Goal: Information Seeking & Learning: Learn about a topic

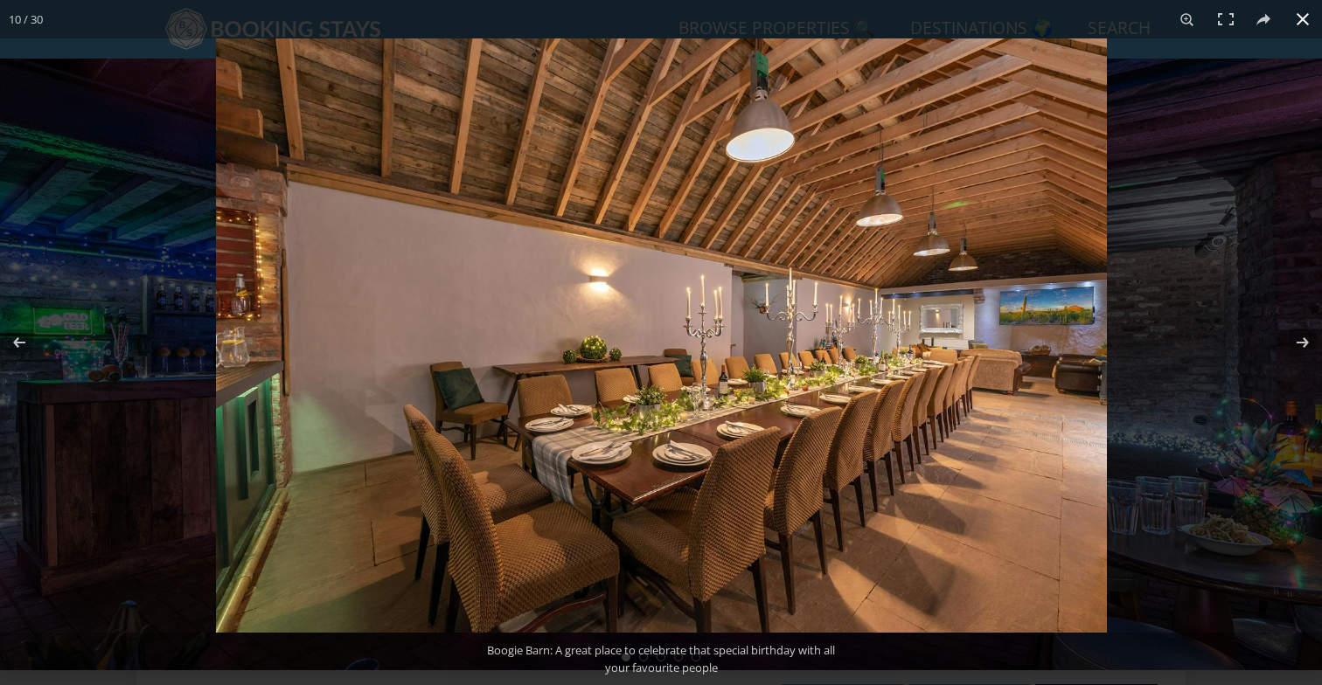
scroll to position [543, 0]
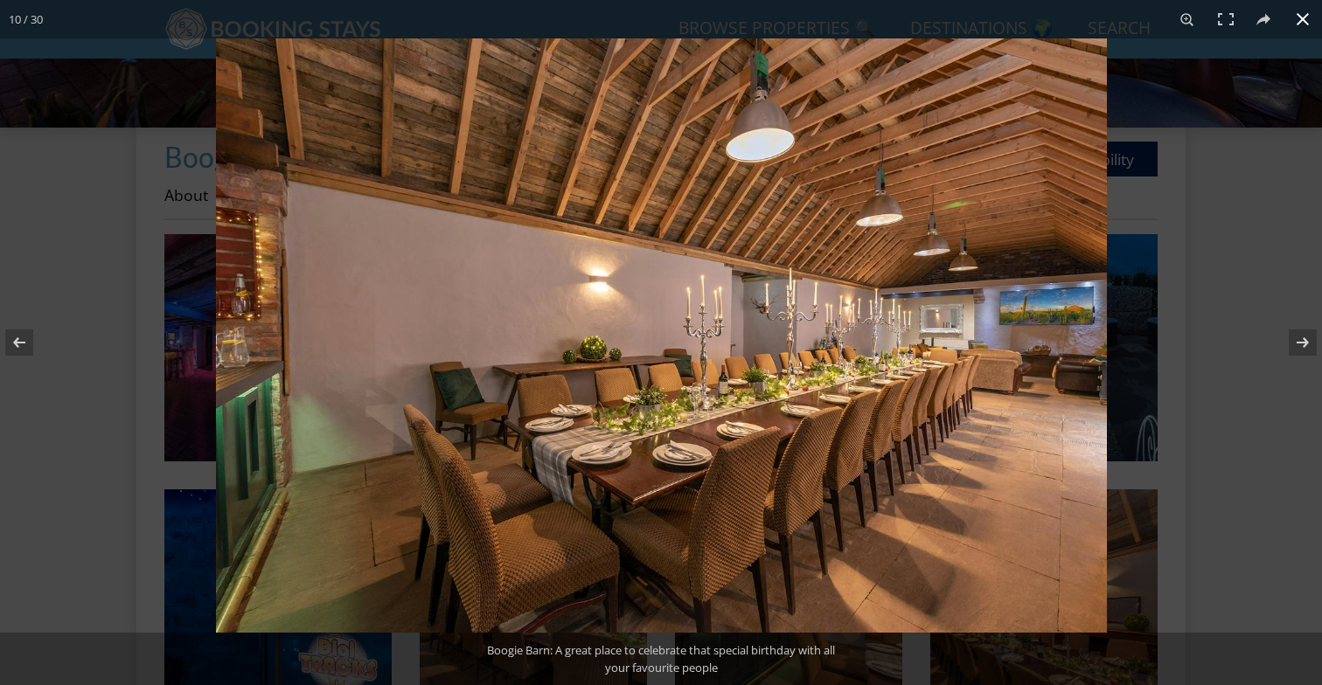
click at [1271, 227] on div at bounding box center [877, 380] width 1322 height 685
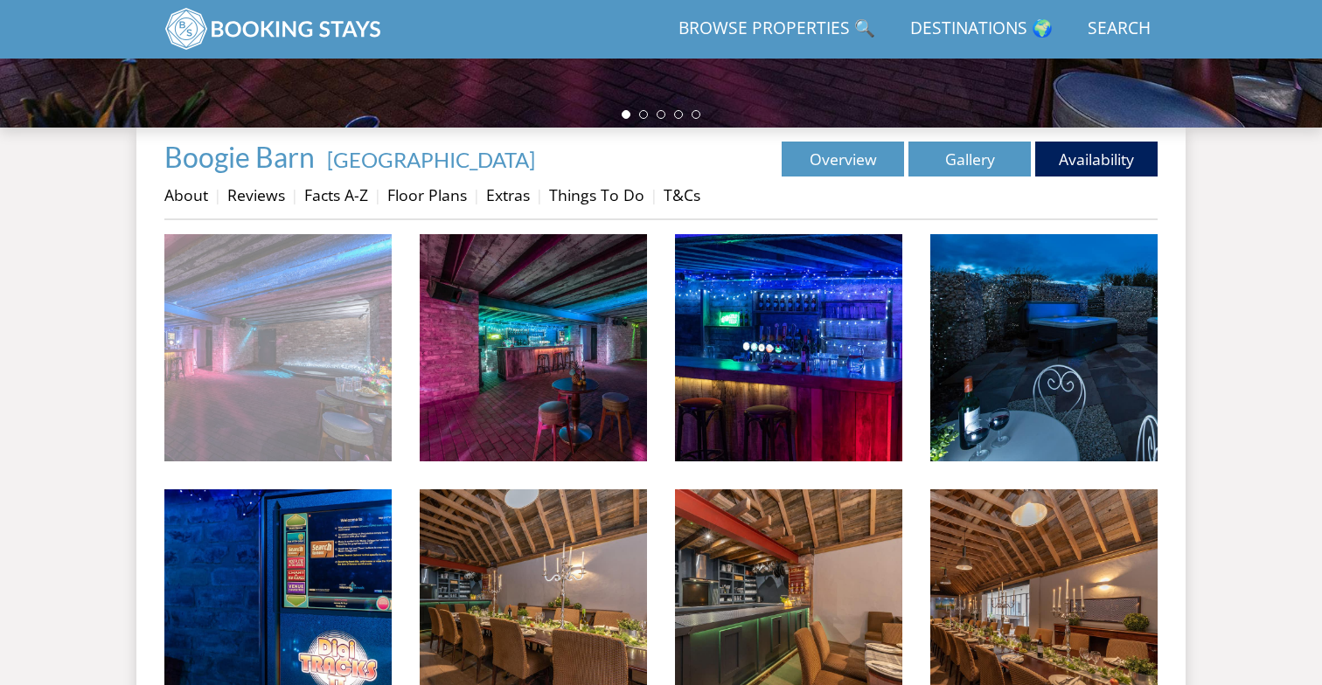
click at [321, 358] on img at bounding box center [277, 347] width 227 height 227
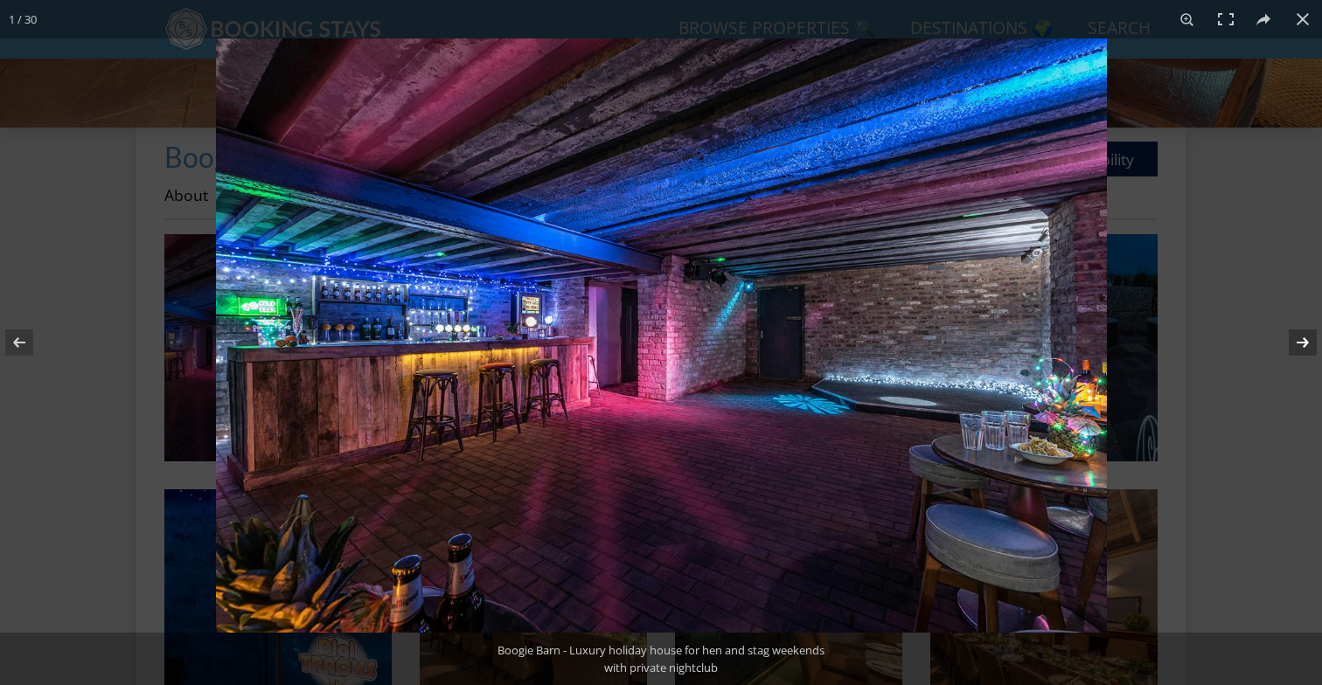
click at [1304, 345] on button at bounding box center [1291, 342] width 61 height 87
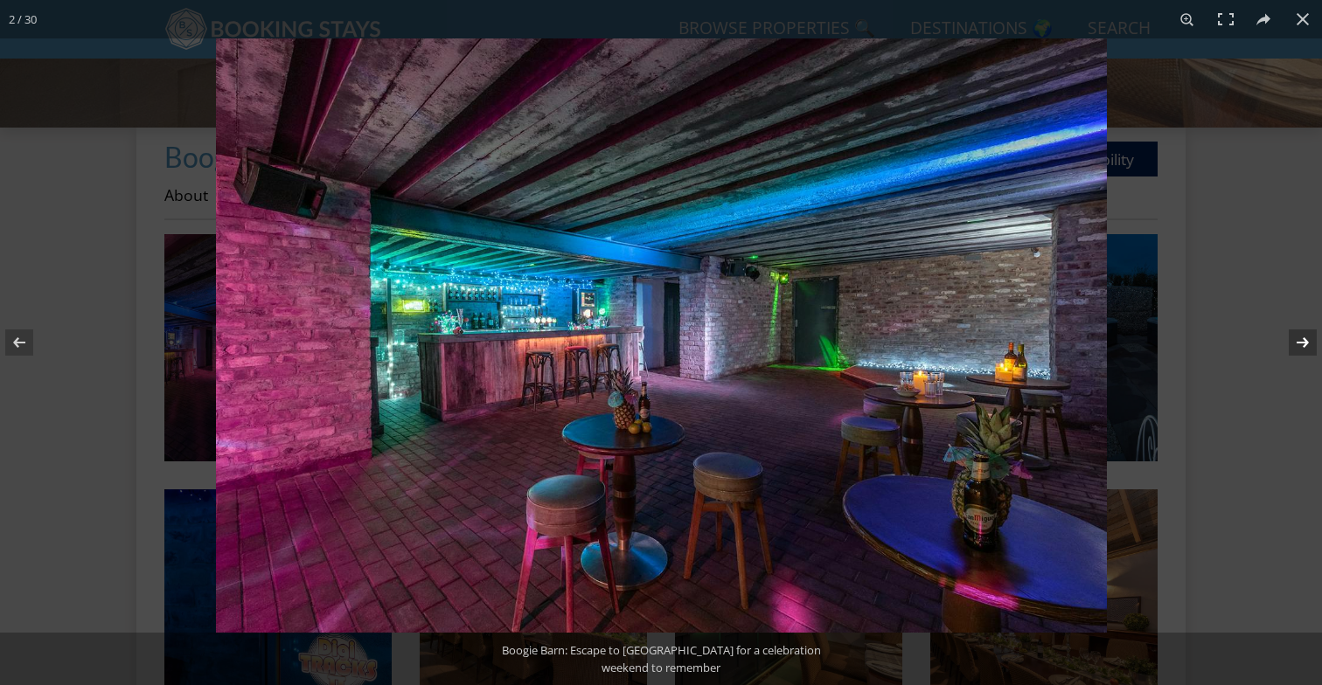
click at [1304, 345] on button at bounding box center [1291, 342] width 61 height 87
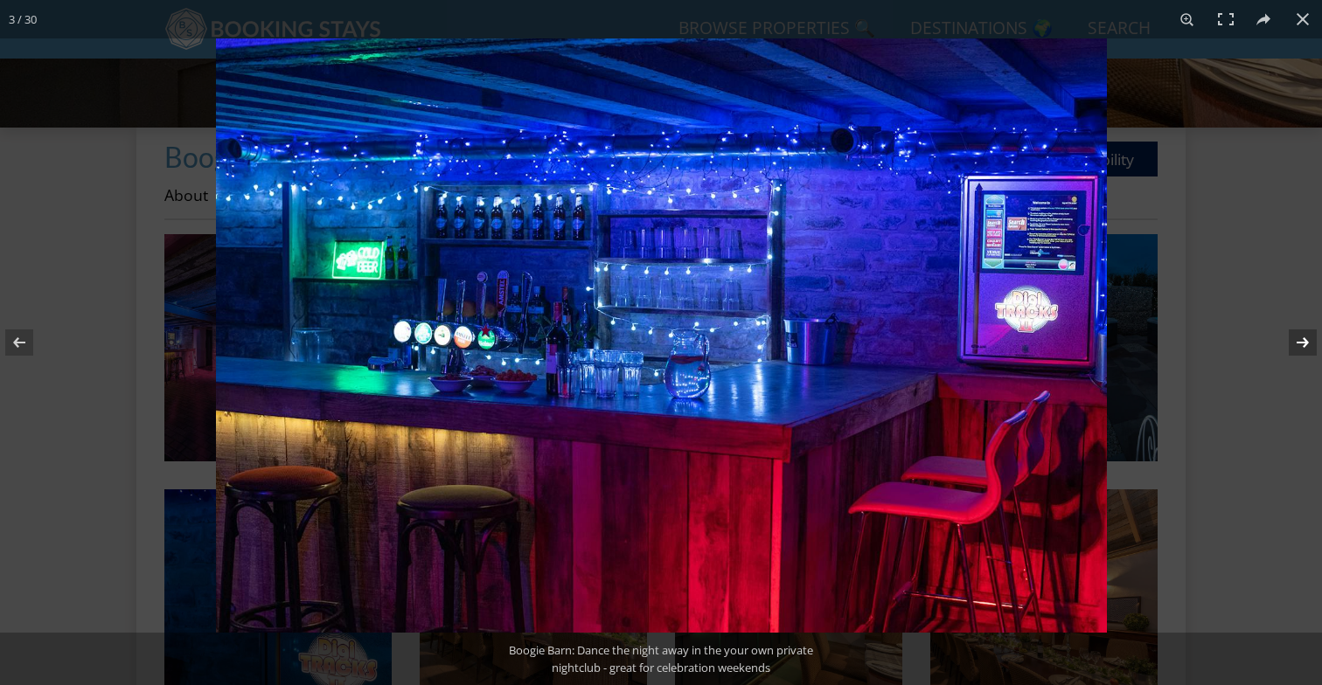
click at [1304, 345] on button at bounding box center [1291, 342] width 61 height 87
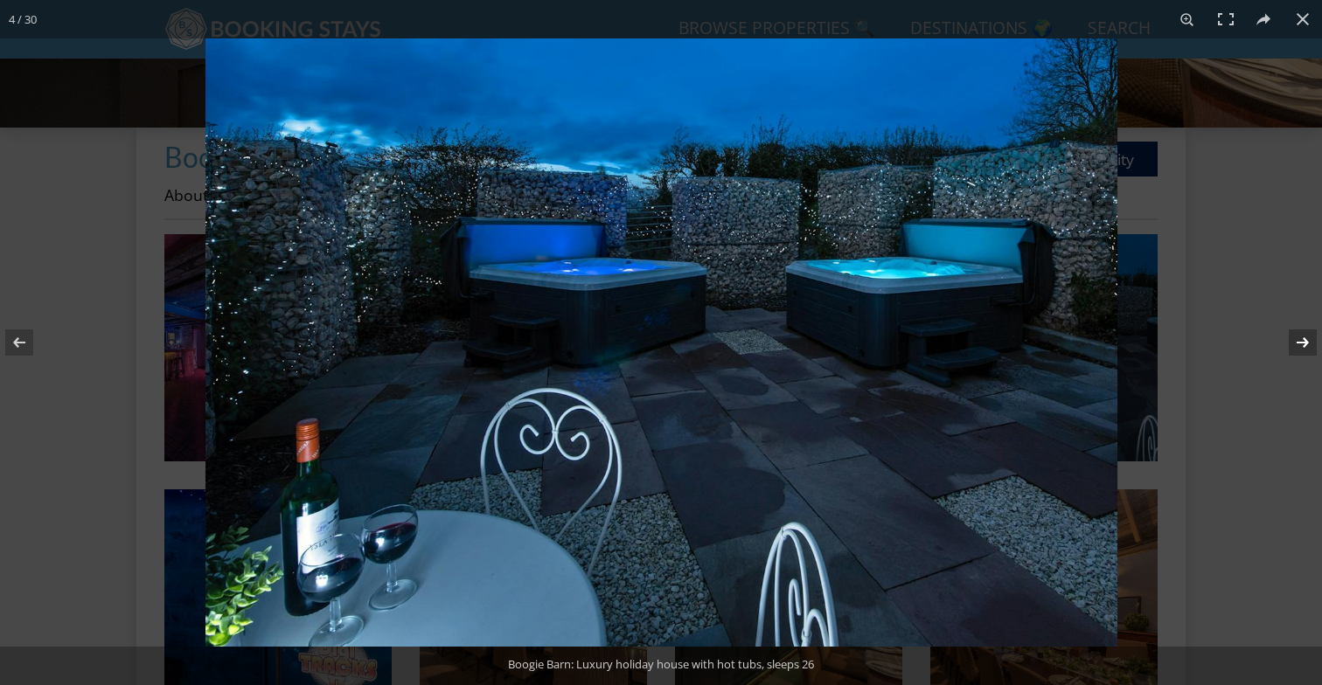
click at [1304, 345] on button at bounding box center [1291, 342] width 61 height 87
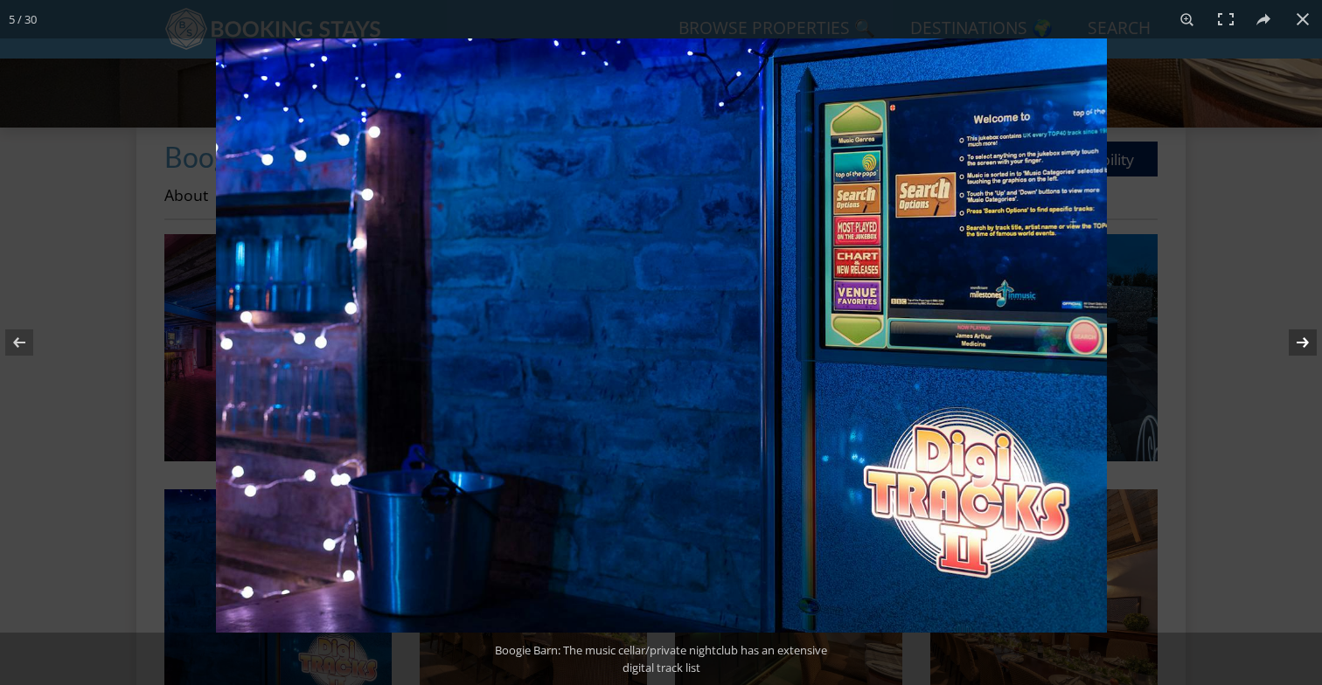
click at [1304, 345] on button at bounding box center [1291, 342] width 61 height 87
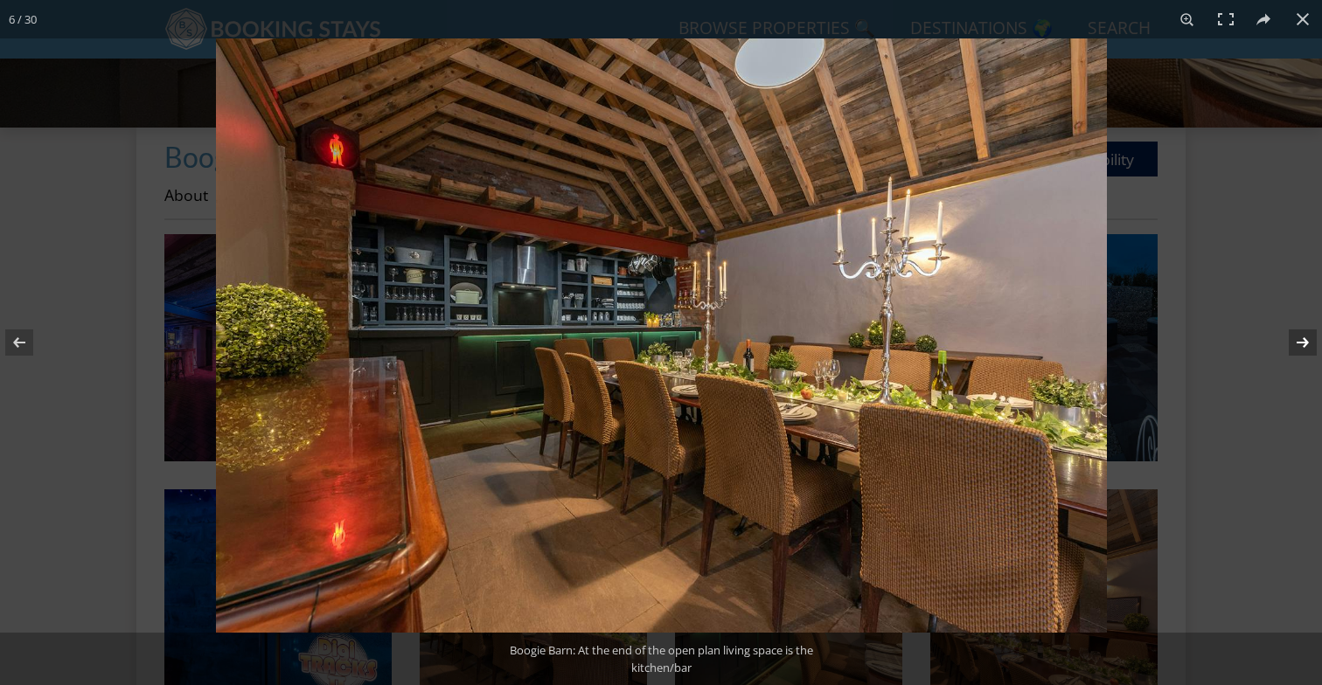
click at [1304, 345] on button at bounding box center [1291, 342] width 61 height 87
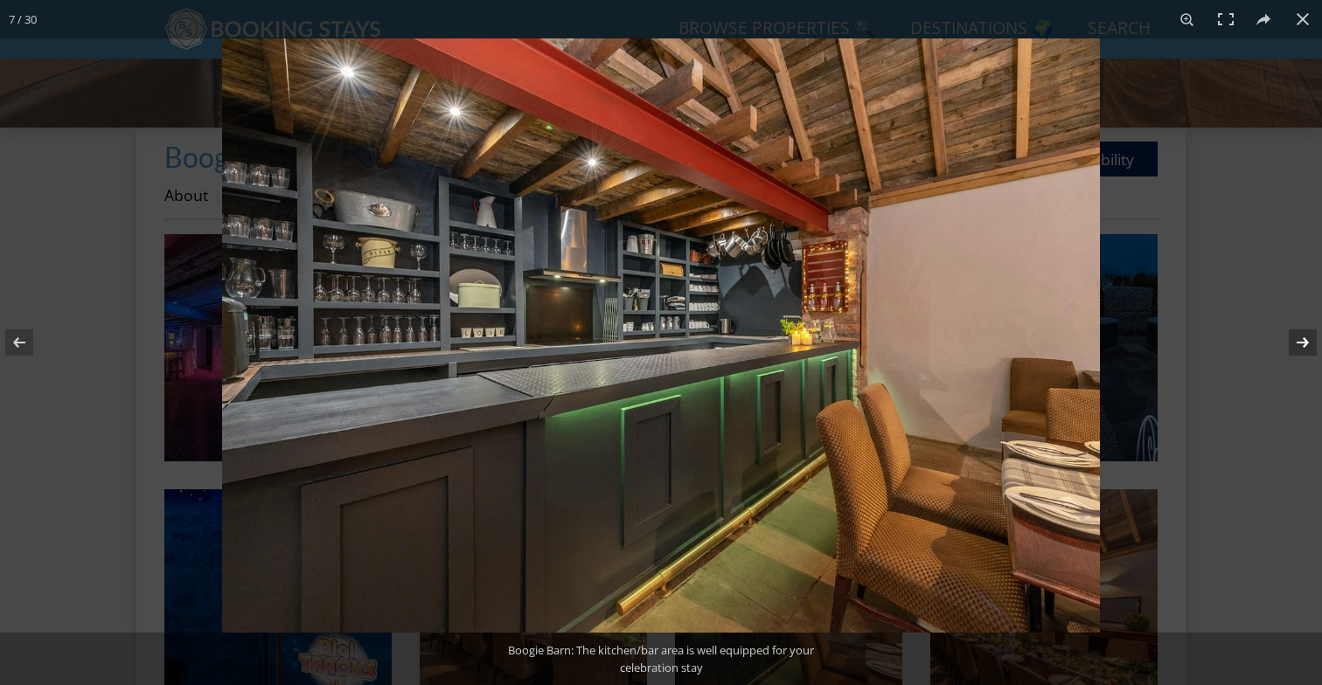
click at [1304, 345] on button at bounding box center [1291, 342] width 61 height 87
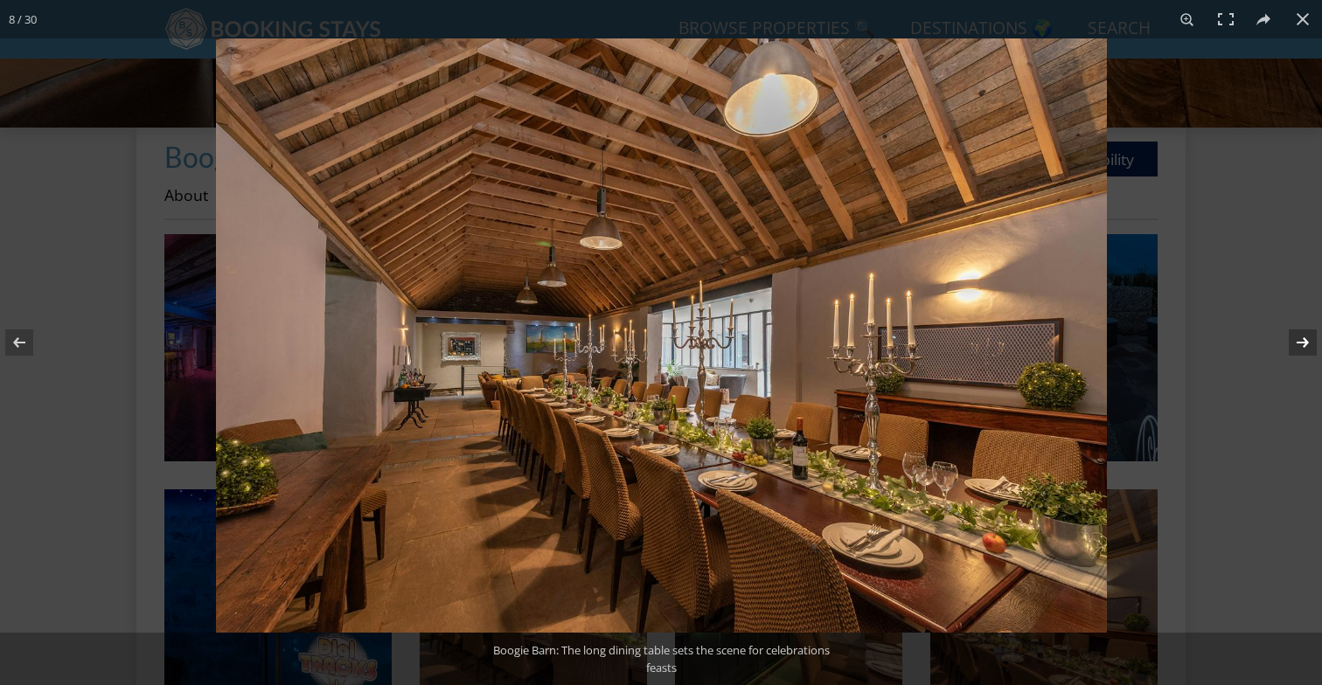
click at [1304, 345] on button at bounding box center [1291, 342] width 61 height 87
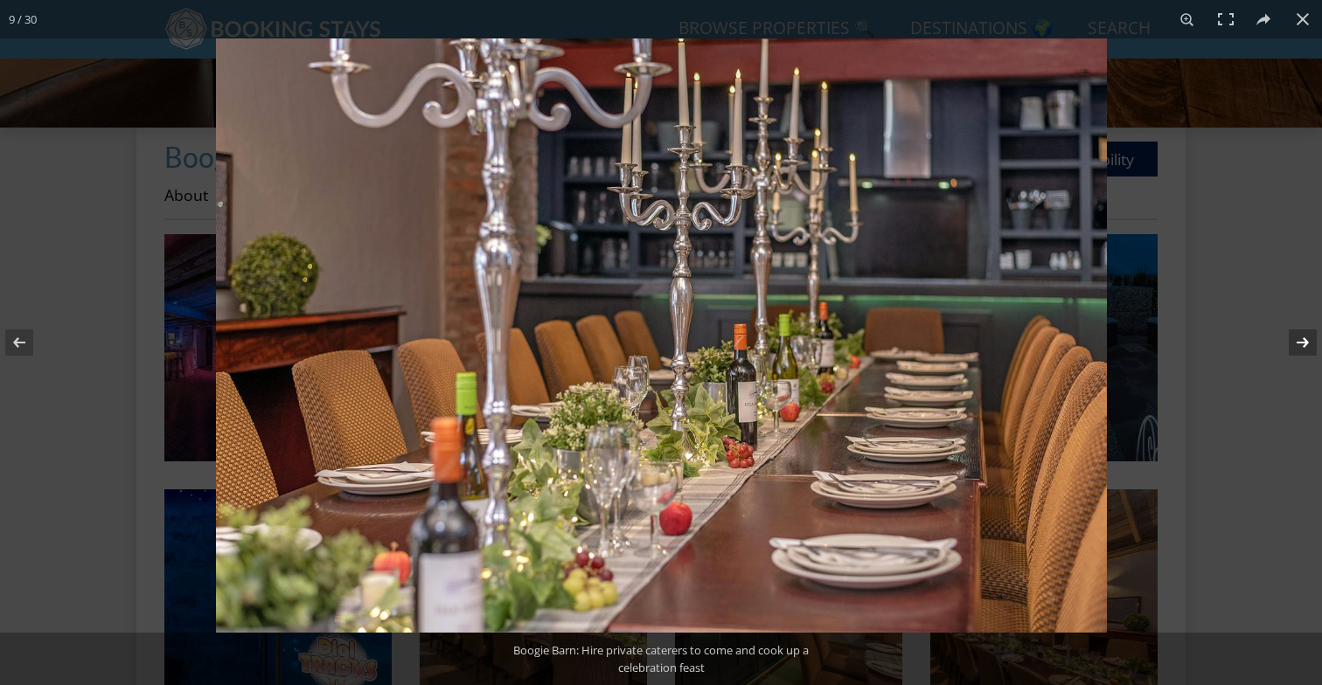
click at [1304, 345] on button at bounding box center [1291, 342] width 61 height 87
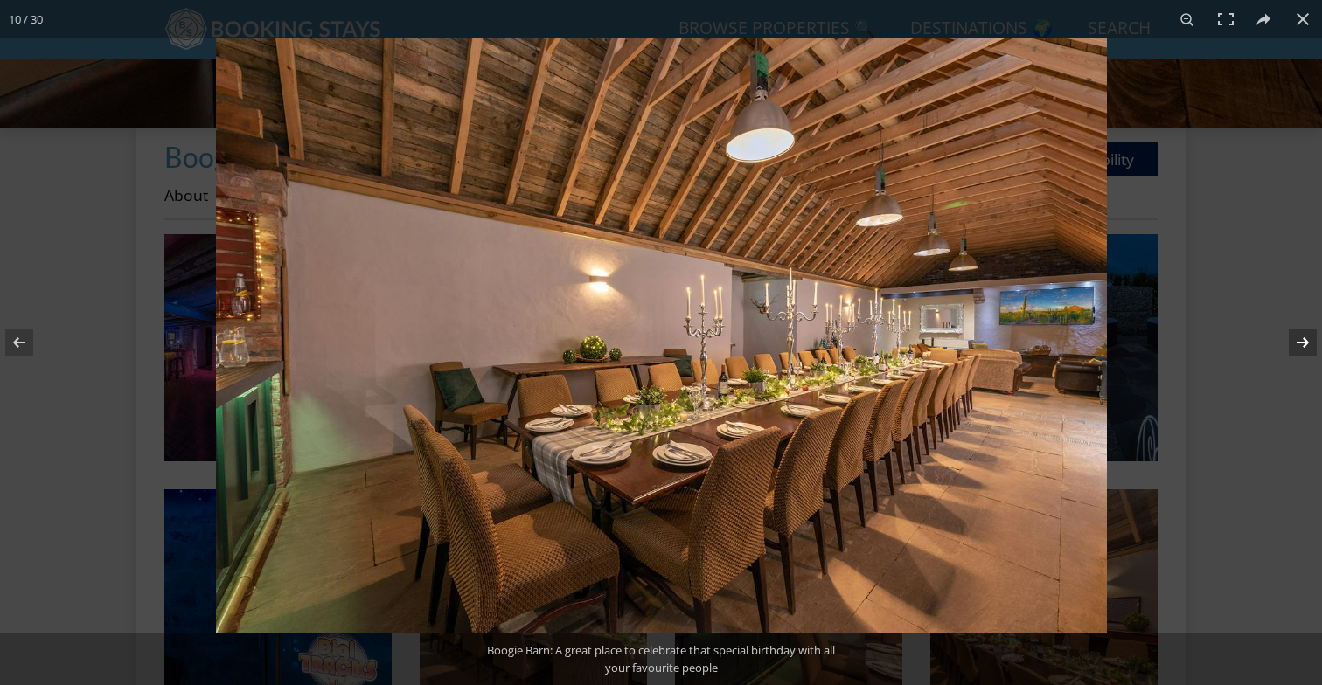
click at [1304, 345] on button at bounding box center [1291, 342] width 61 height 87
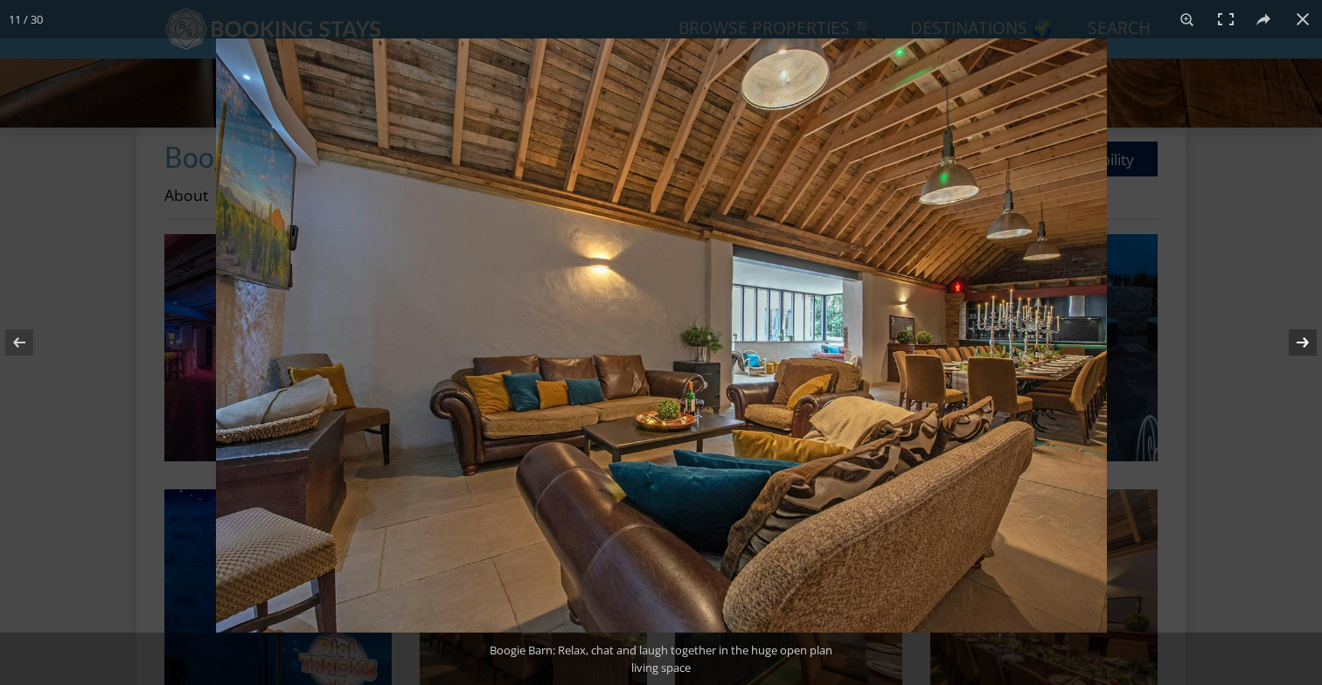
click at [1304, 345] on button at bounding box center [1291, 342] width 61 height 87
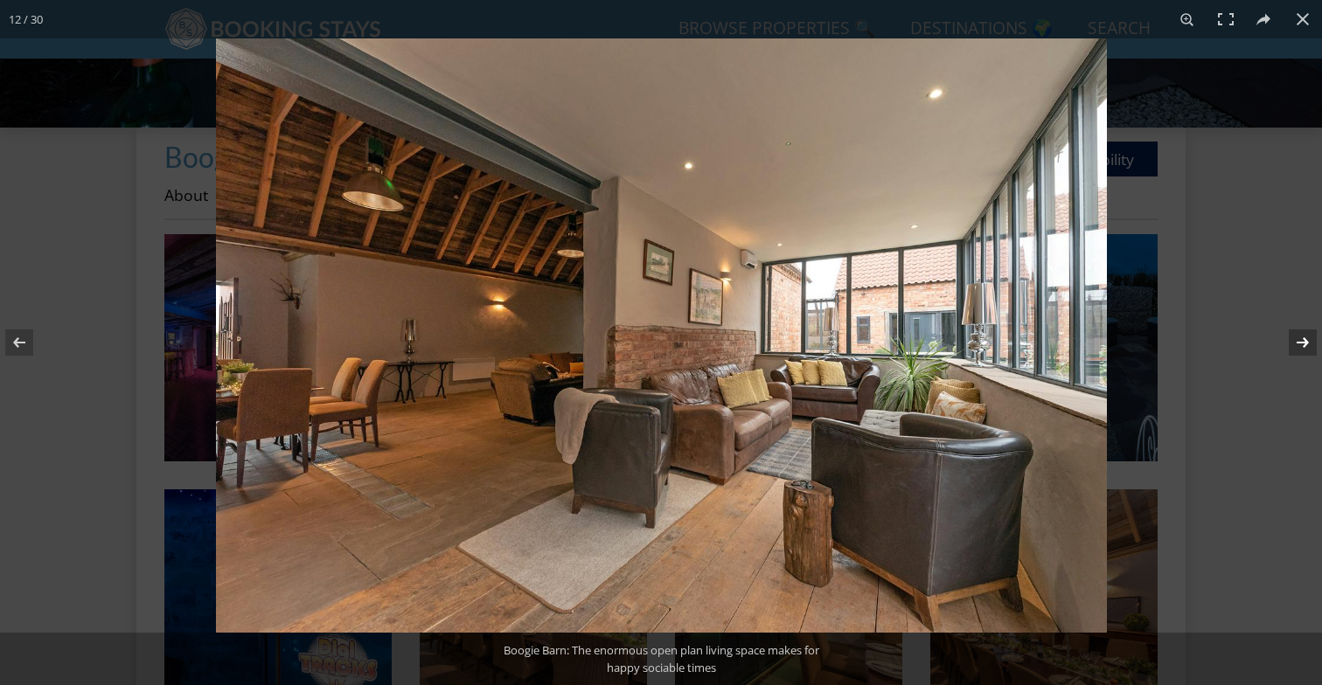
click at [1297, 348] on button at bounding box center [1291, 342] width 61 height 87
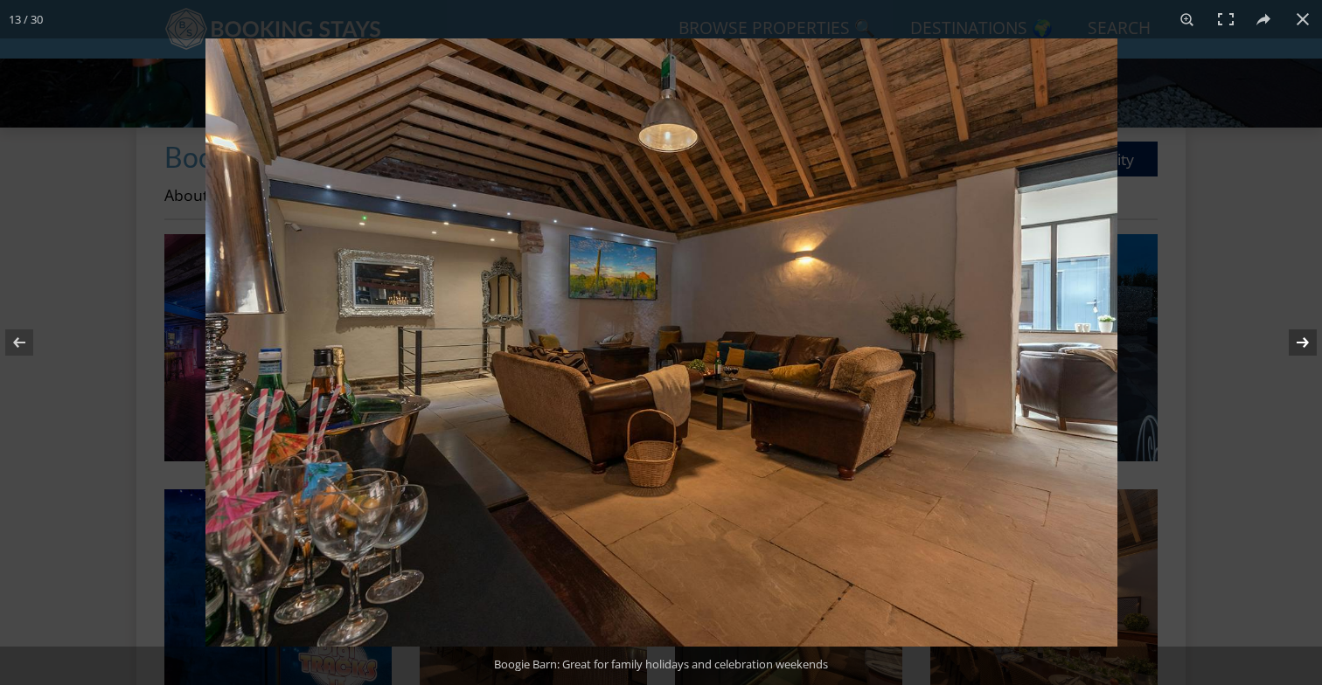
click at [1297, 348] on button at bounding box center [1291, 342] width 61 height 87
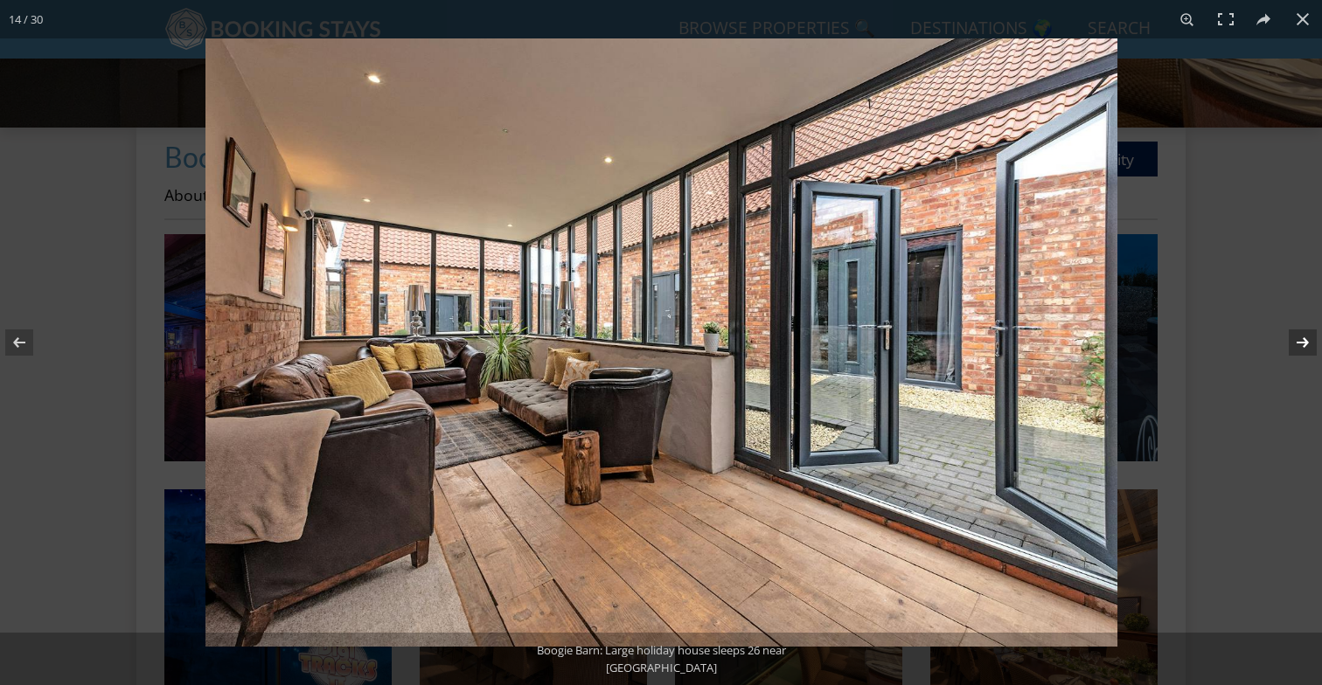
click at [1298, 351] on button at bounding box center [1291, 342] width 61 height 87
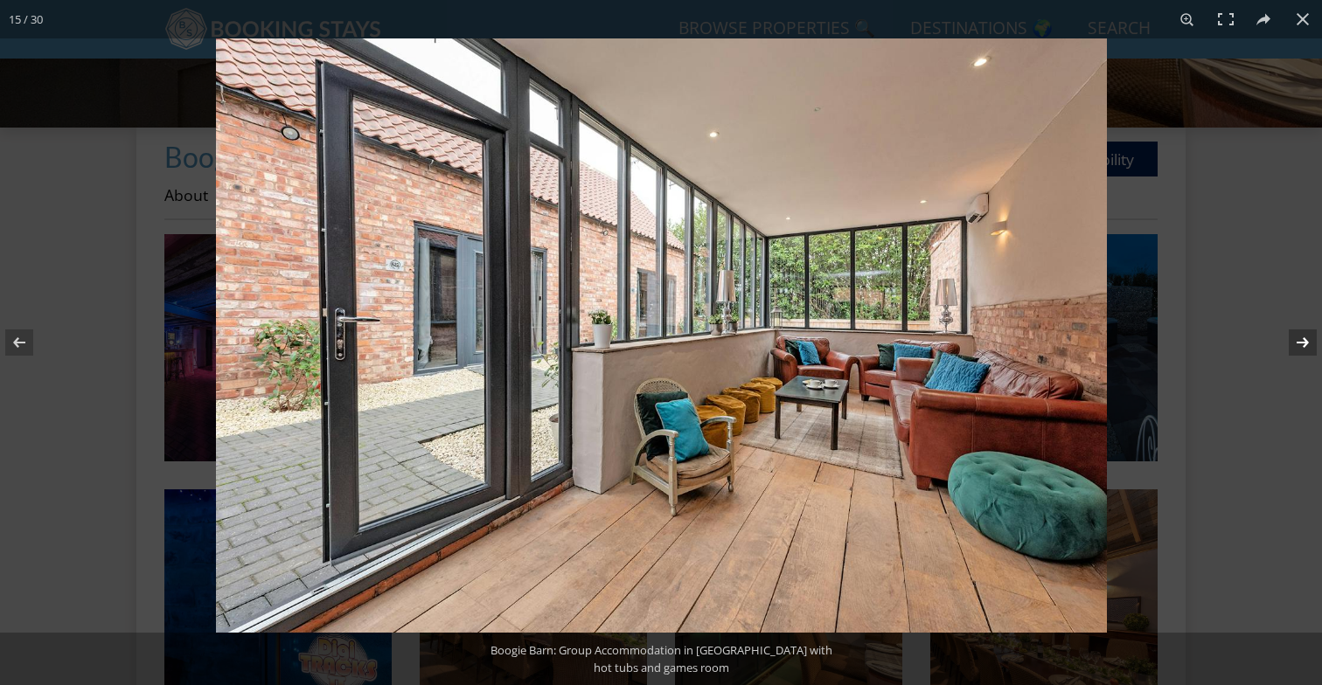
click at [1298, 351] on button at bounding box center [1291, 342] width 61 height 87
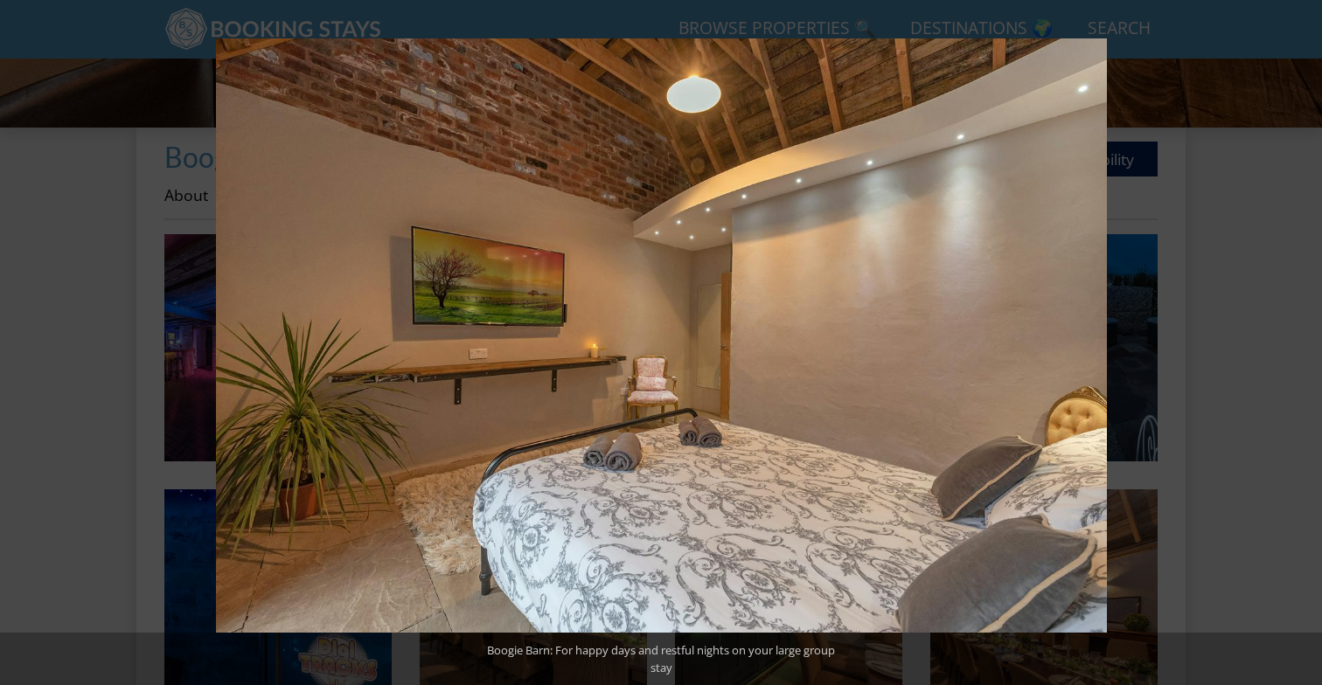
click at [1298, 351] on button at bounding box center [1291, 342] width 61 height 87
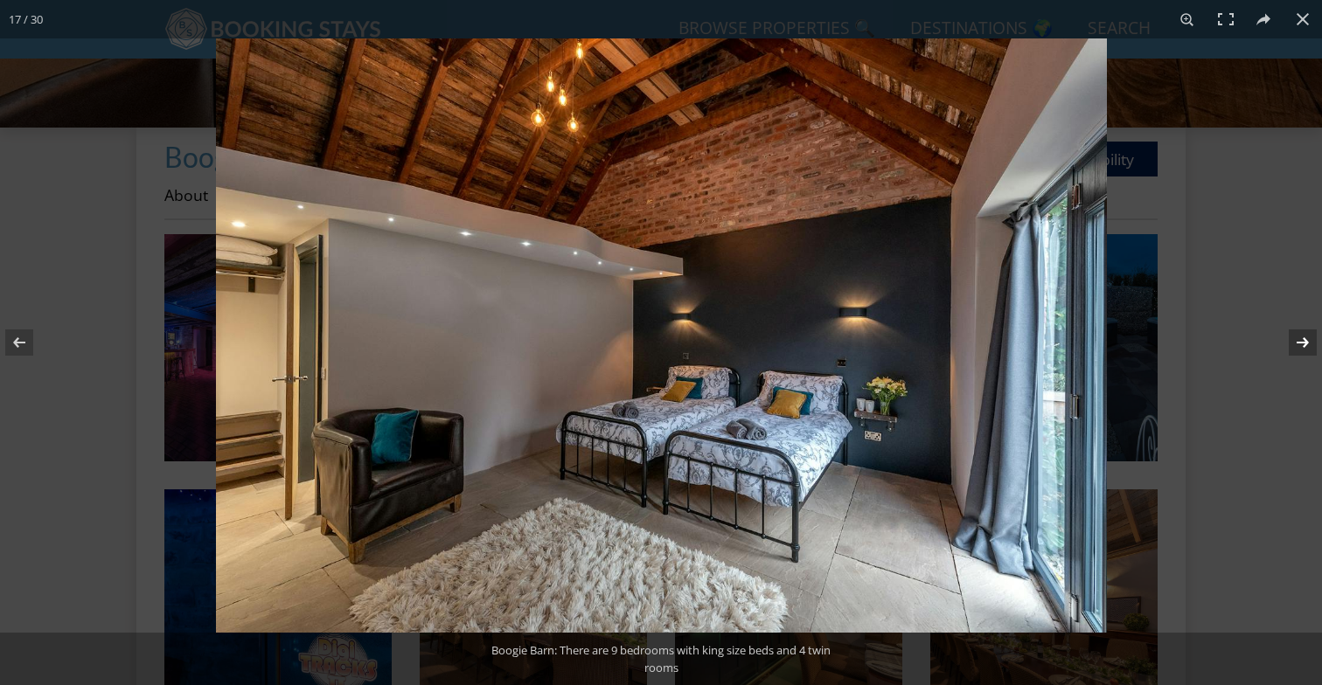
click at [1299, 347] on button at bounding box center [1291, 342] width 61 height 87
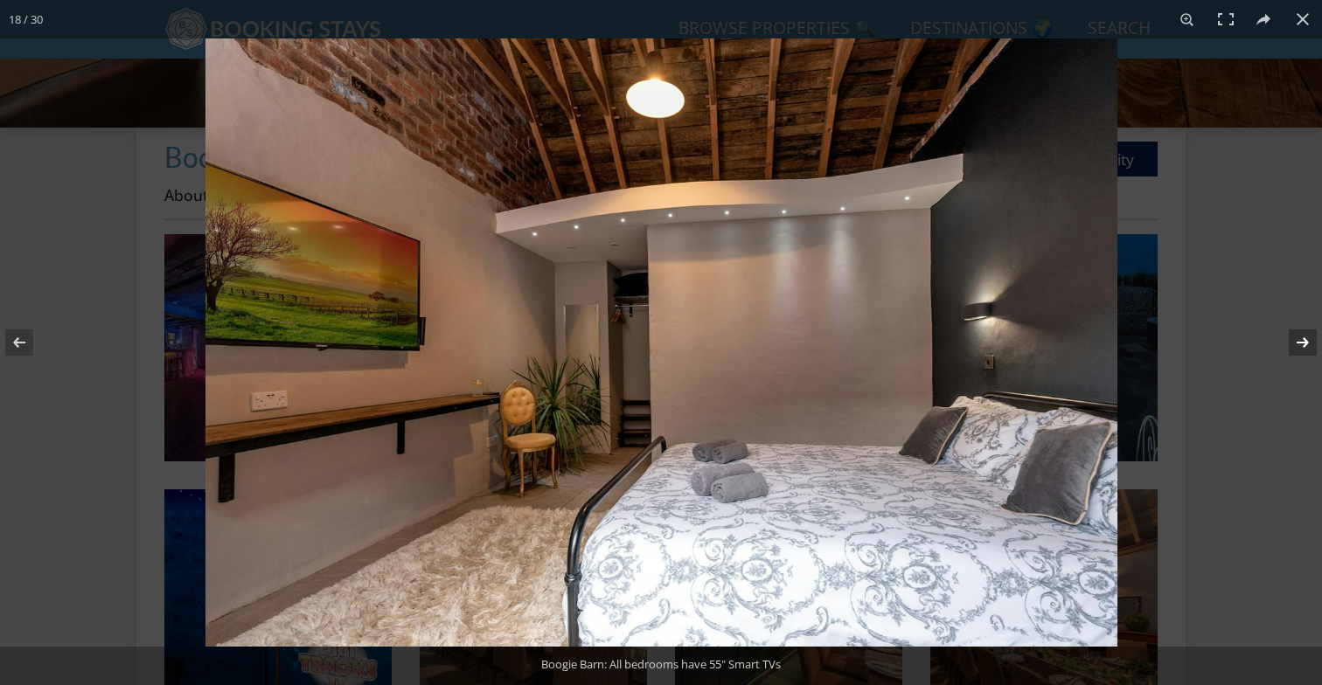
click at [1299, 347] on button at bounding box center [1291, 342] width 61 height 87
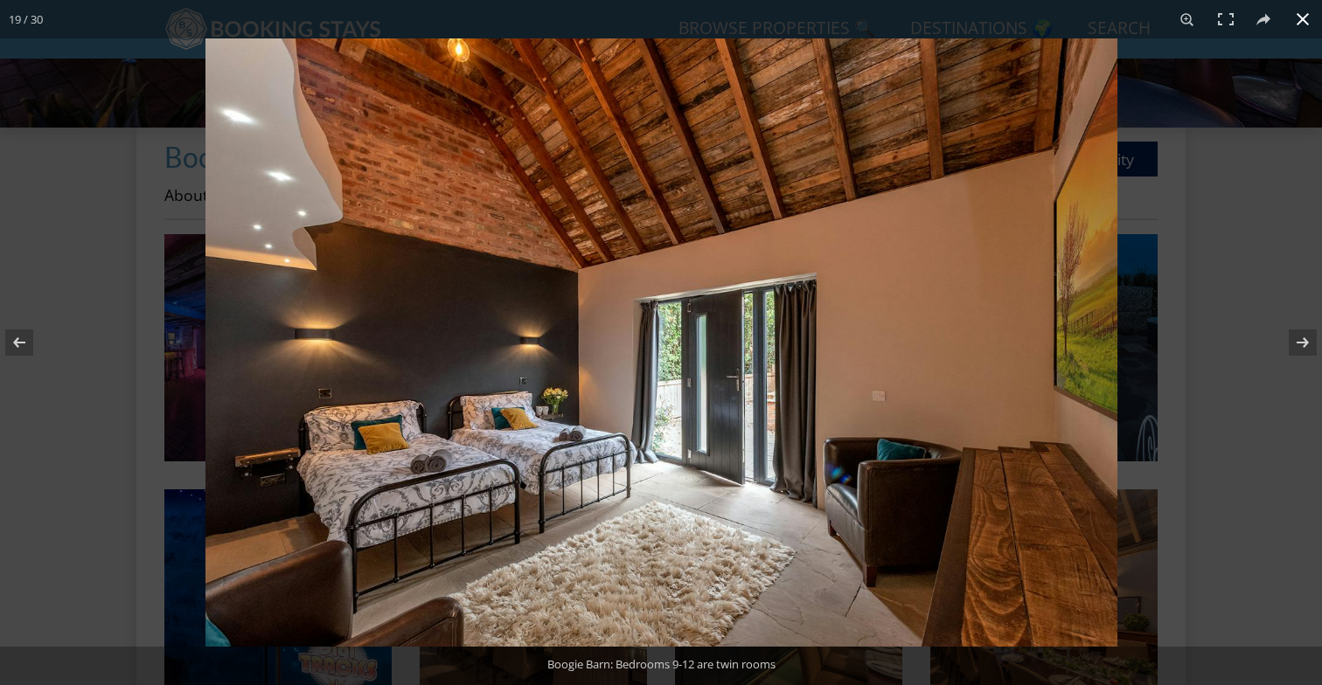
click at [1316, 19] on button at bounding box center [1302, 19] width 38 height 38
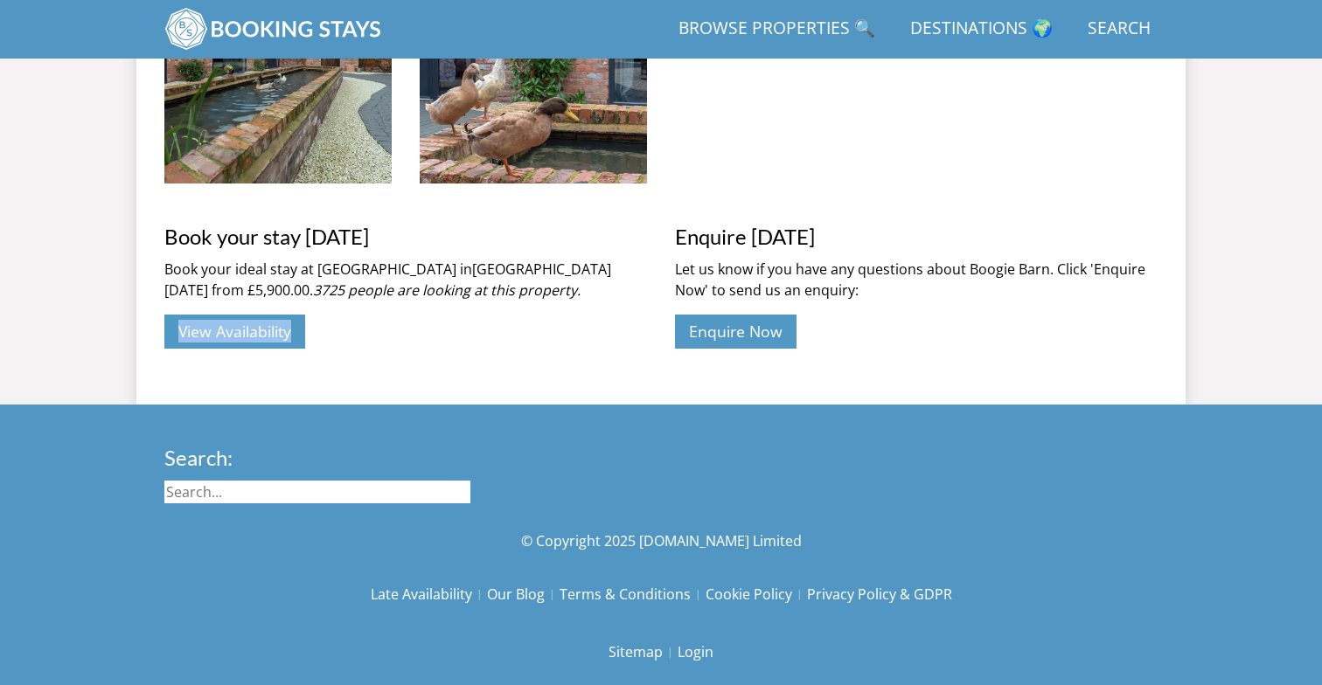
scroll to position [2604, 0]
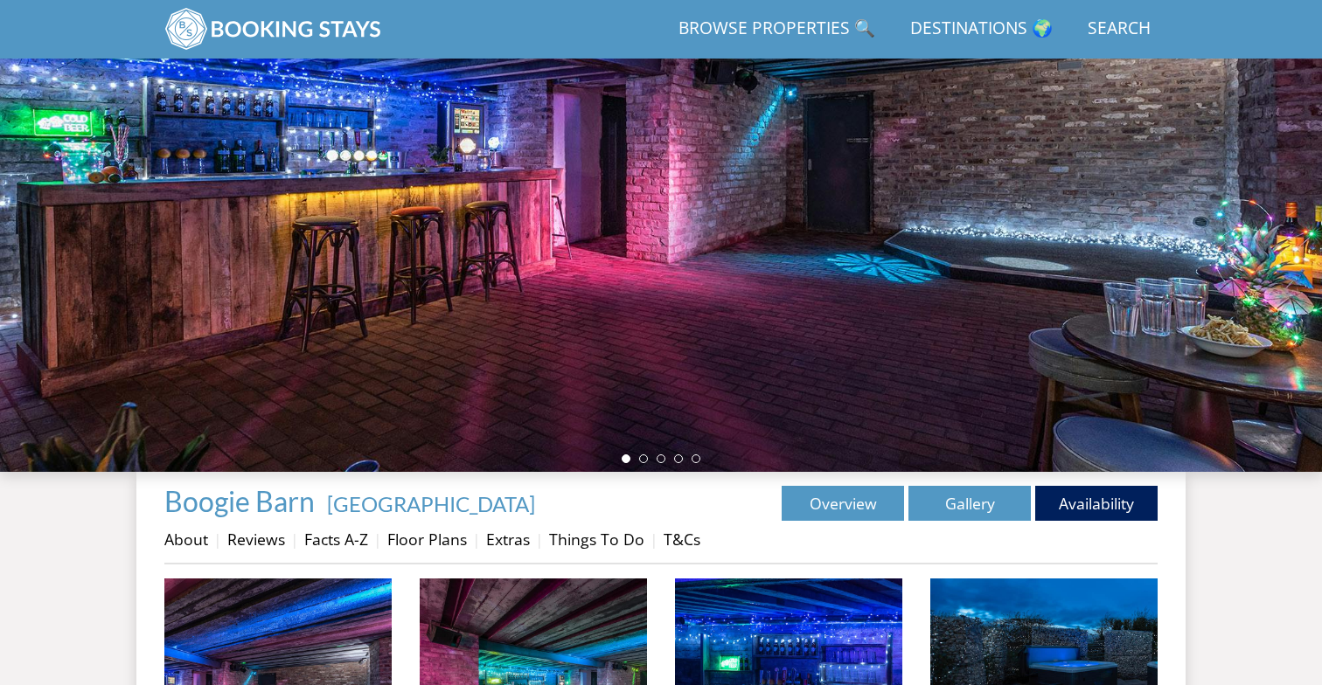
scroll to position [273, 0]
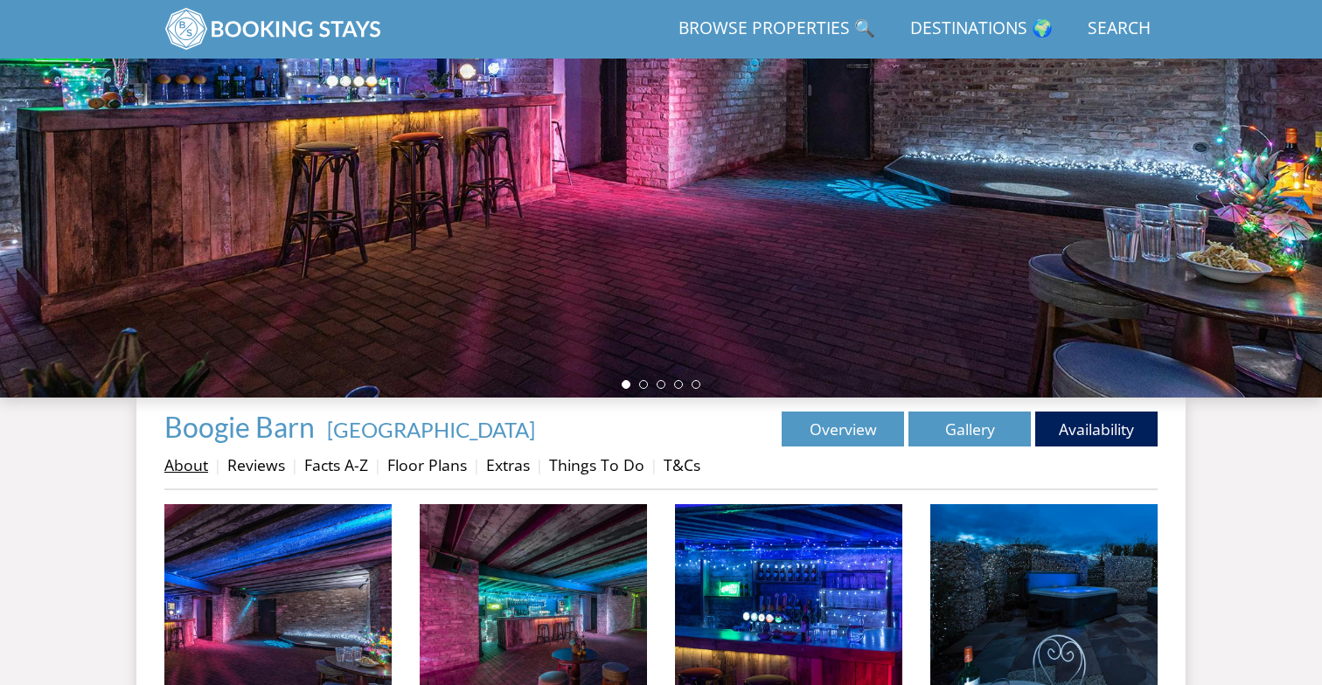
click at [197, 463] on link "About" at bounding box center [186, 465] width 44 height 21
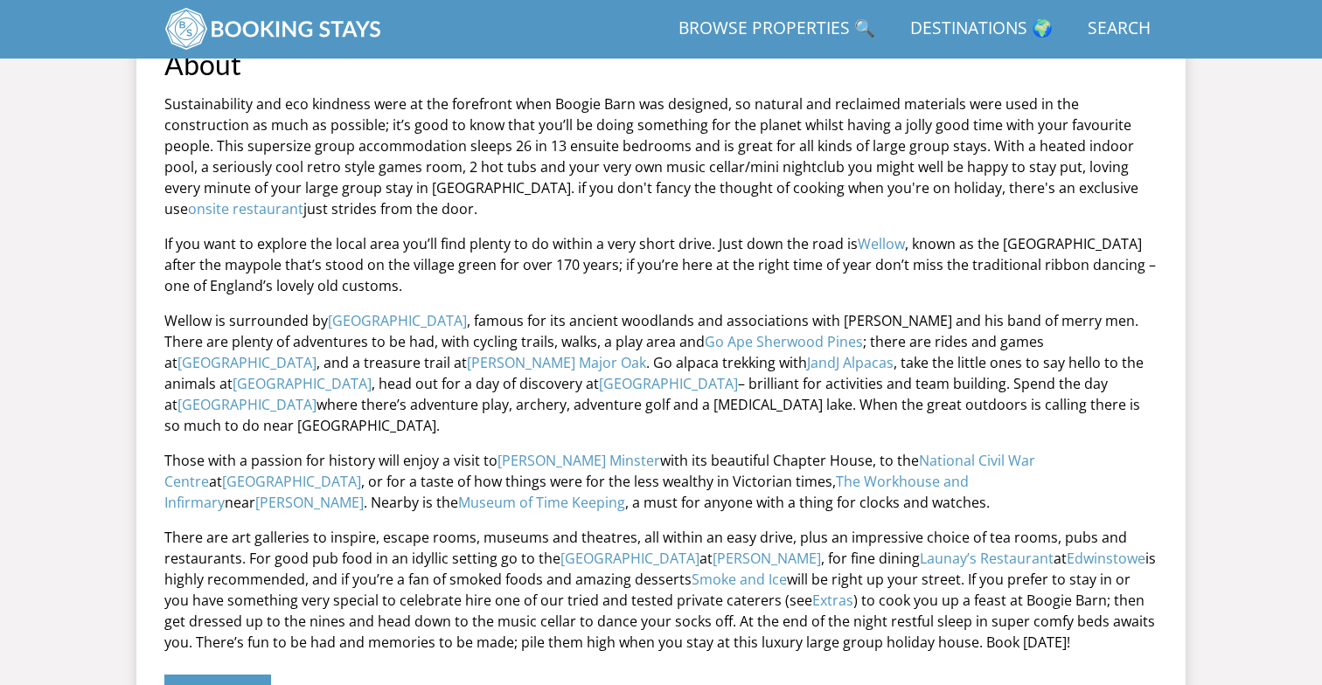
scroll to position [724, 0]
